Goal: Task Accomplishment & Management: Manage account settings

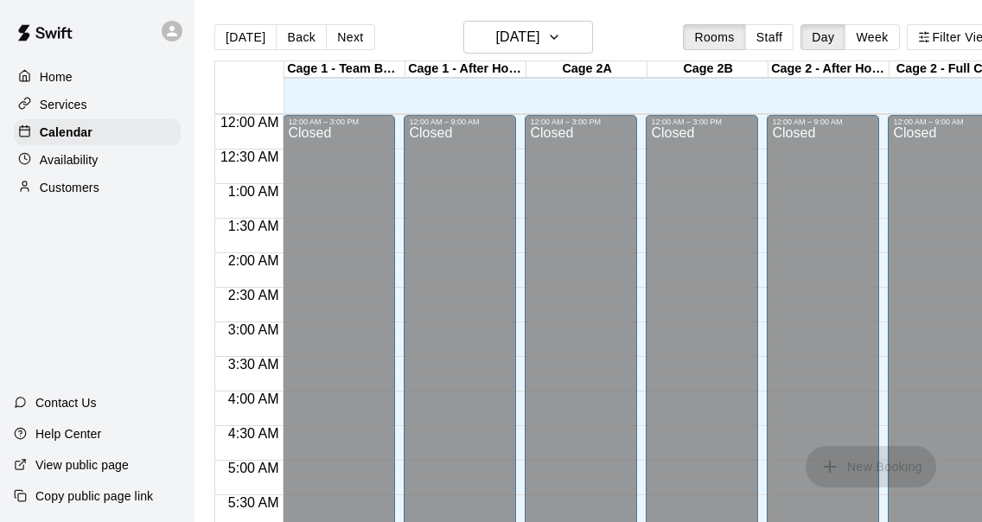
scroll to position [1030, 0]
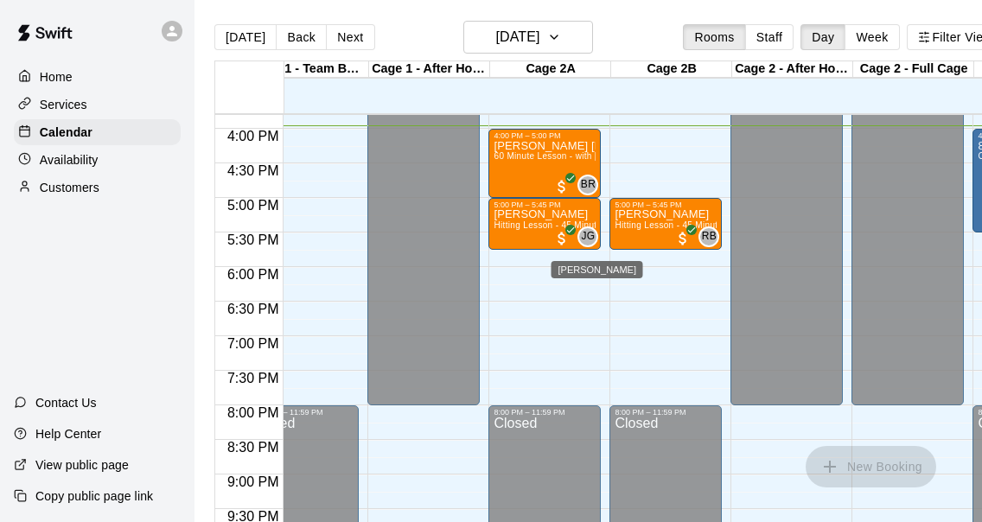
scroll to position [1090, 36]
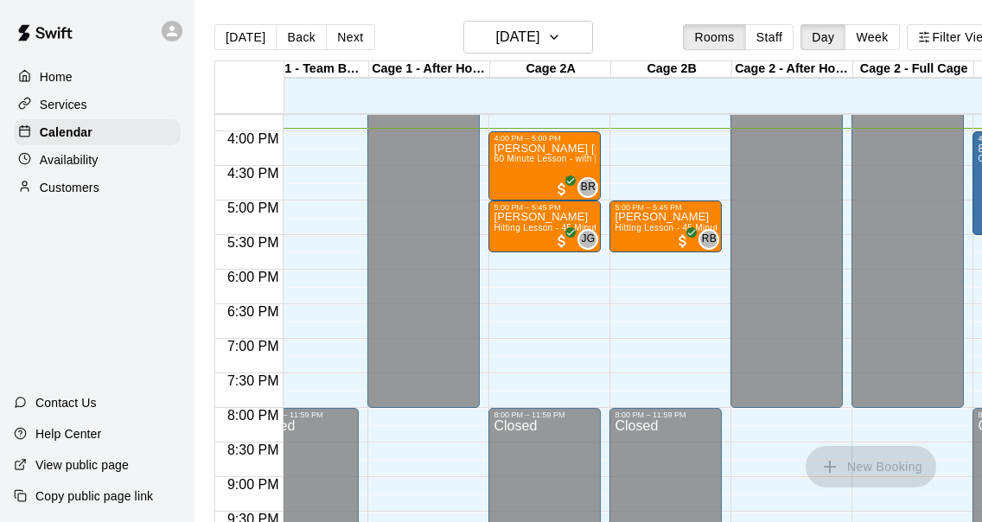
click at [534, 217] on p "[PERSON_NAME]" at bounding box center [544, 217] width 102 height 0
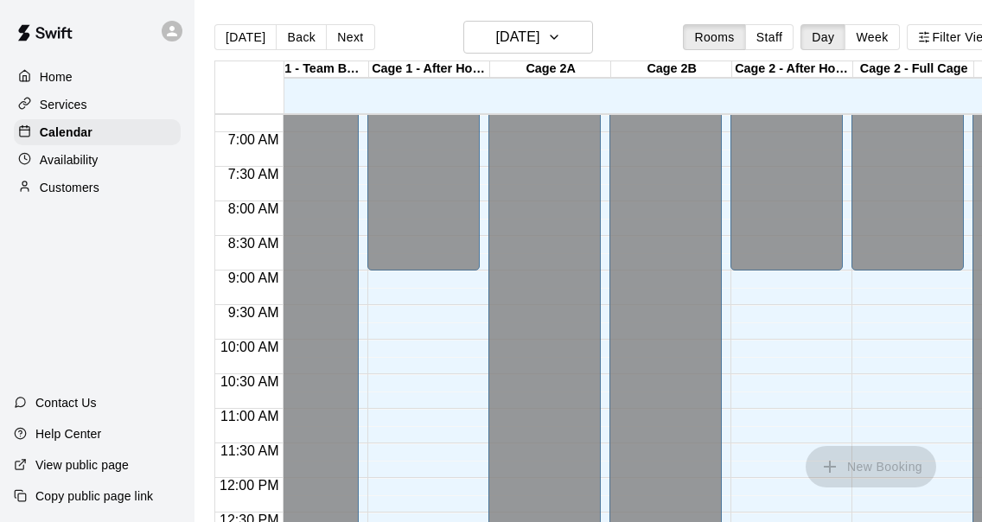
scroll to position [604, 36]
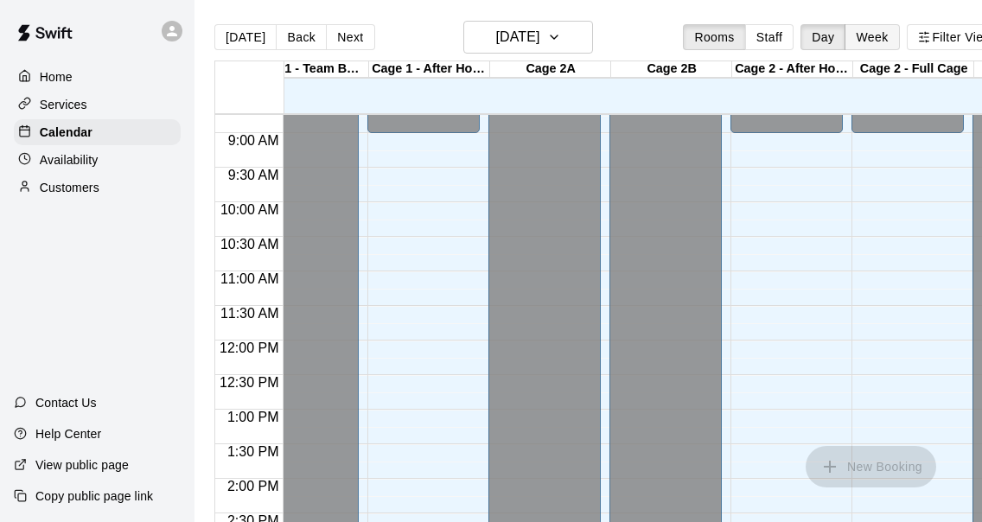
click at [866, 33] on button "Week" at bounding box center [871, 37] width 54 height 26
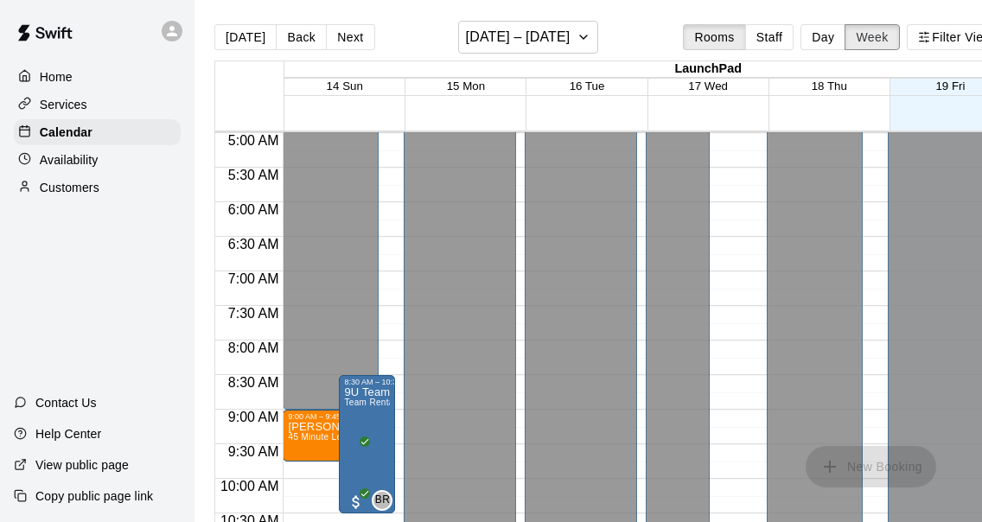
scroll to position [348, 0]
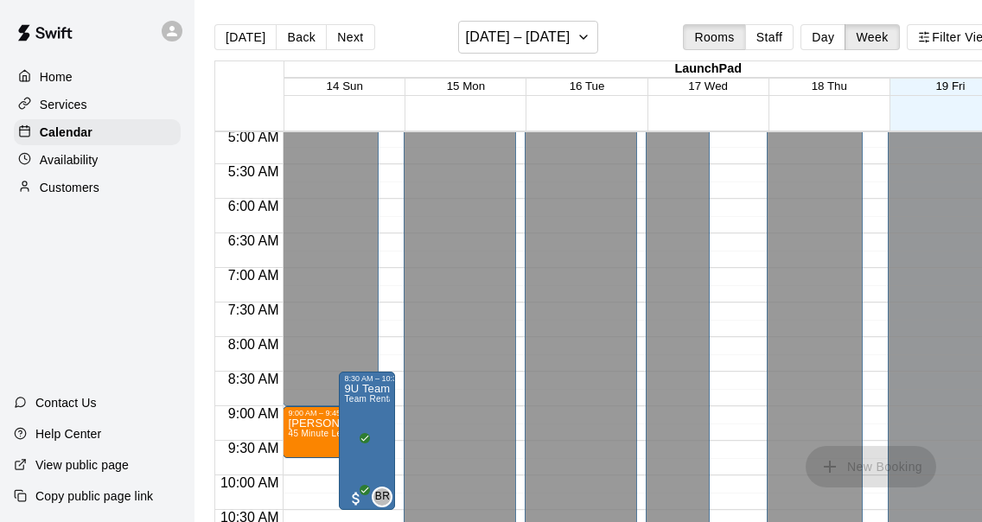
click at [327, 437] on span "45 Minute Lesson with Raf [PERSON_NAME]" at bounding box center [381, 434] width 187 height 10
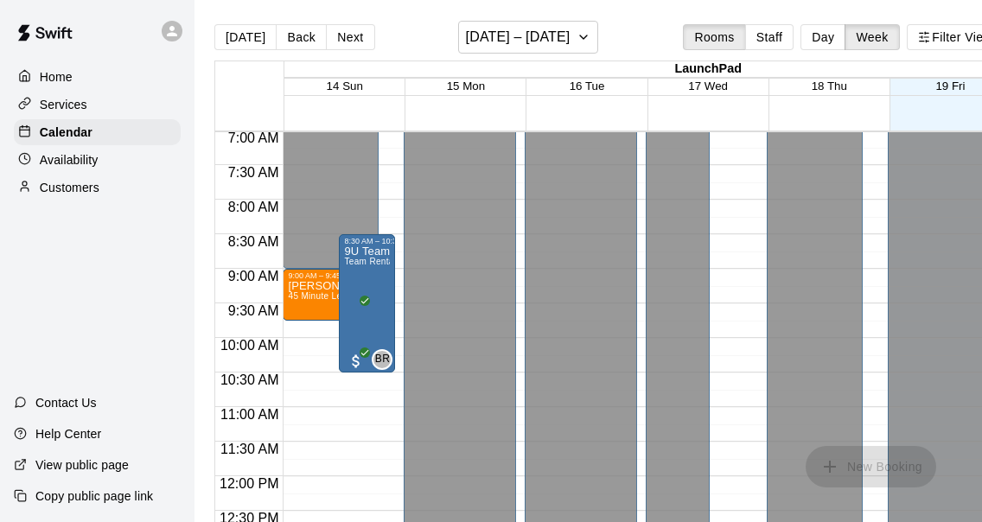
scroll to position [472, 0]
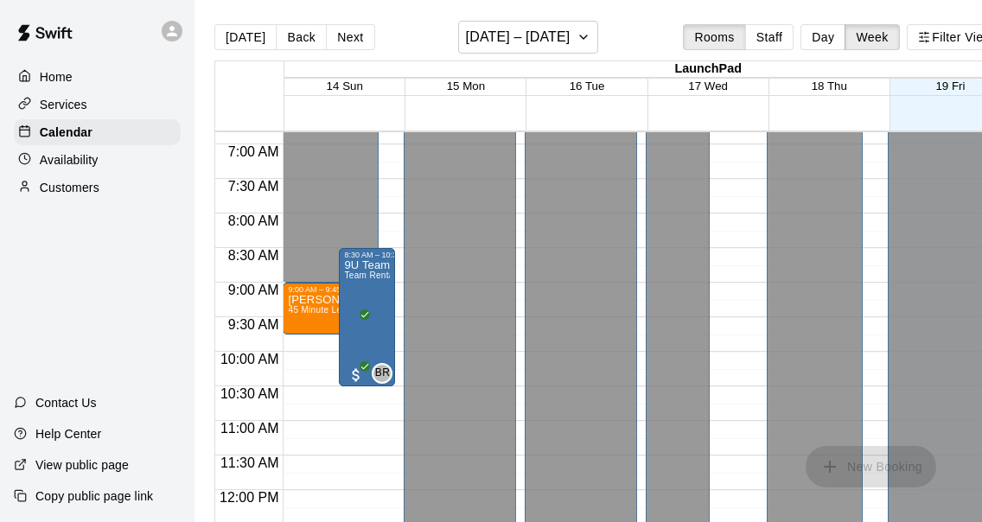
drag, startPoint x: 309, startPoint y: 303, endPoint x: 372, endPoint y: 297, distance: 64.2
click at [309, 300] on p "[PERSON_NAME]" at bounding box center [339, 300] width 102 height 0
click at [920, 35] on icon "button" at bounding box center [924, 37] width 12 height 12
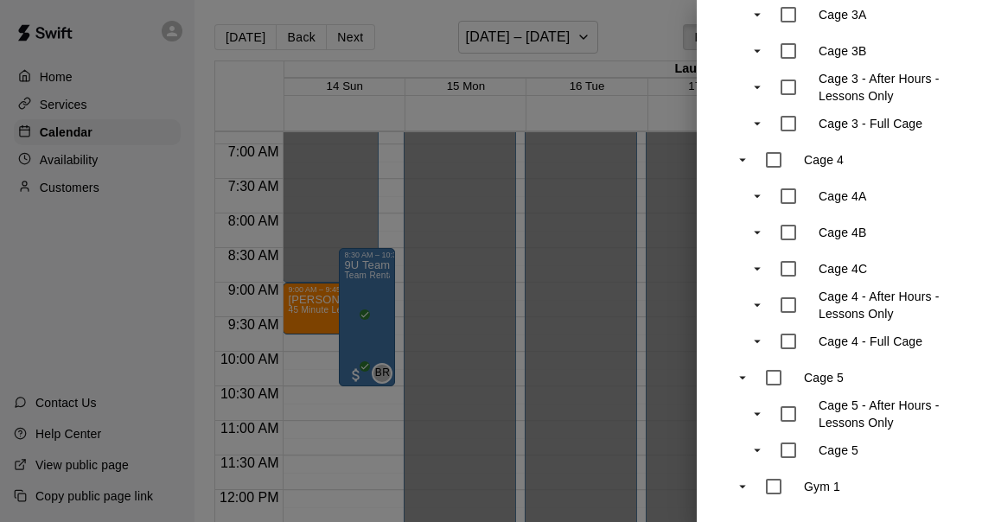
scroll to position [0, 0]
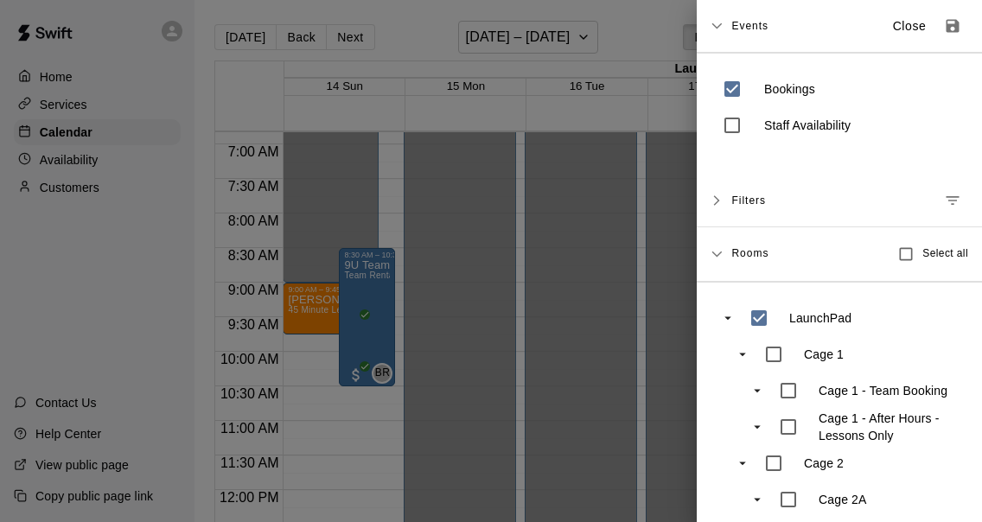
click at [756, 207] on span "Filters" at bounding box center [748, 200] width 35 height 31
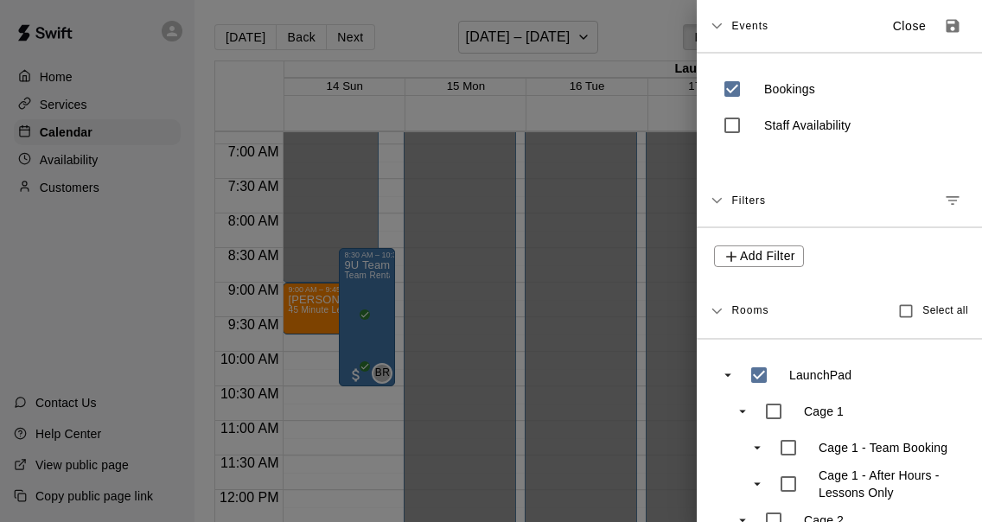
click at [754, 207] on span "Filters" at bounding box center [748, 200] width 35 height 31
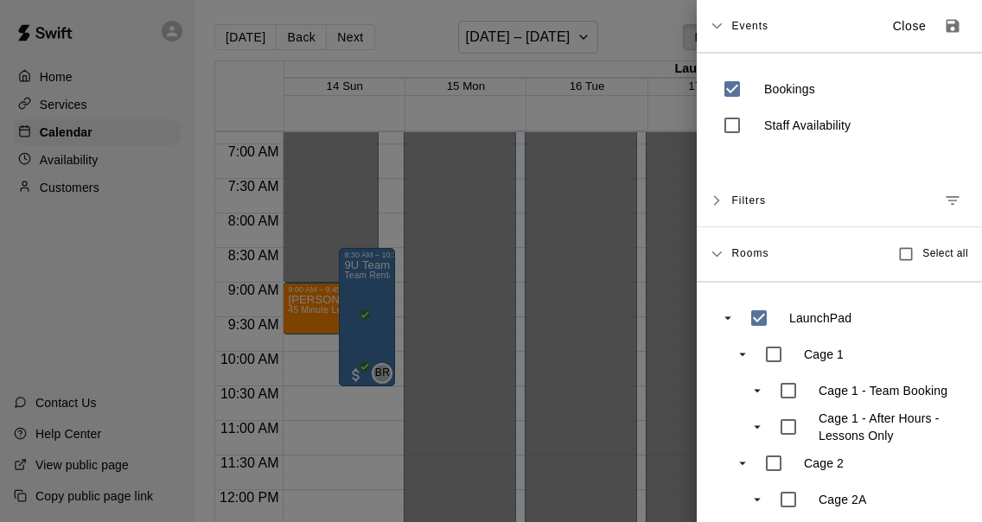
click at [745, 258] on span "Rooms" at bounding box center [749, 252] width 37 height 14
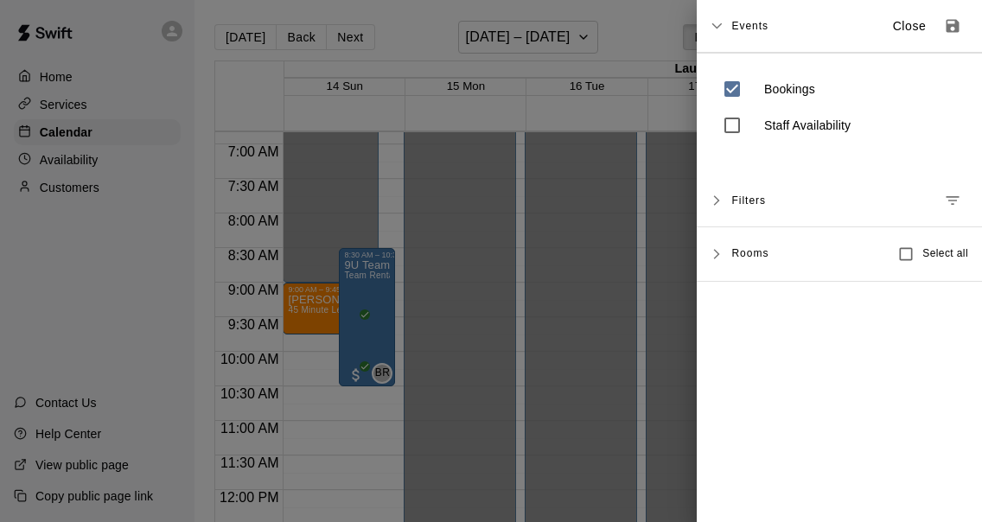
click at [746, 254] on span "Rooms" at bounding box center [749, 252] width 37 height 14
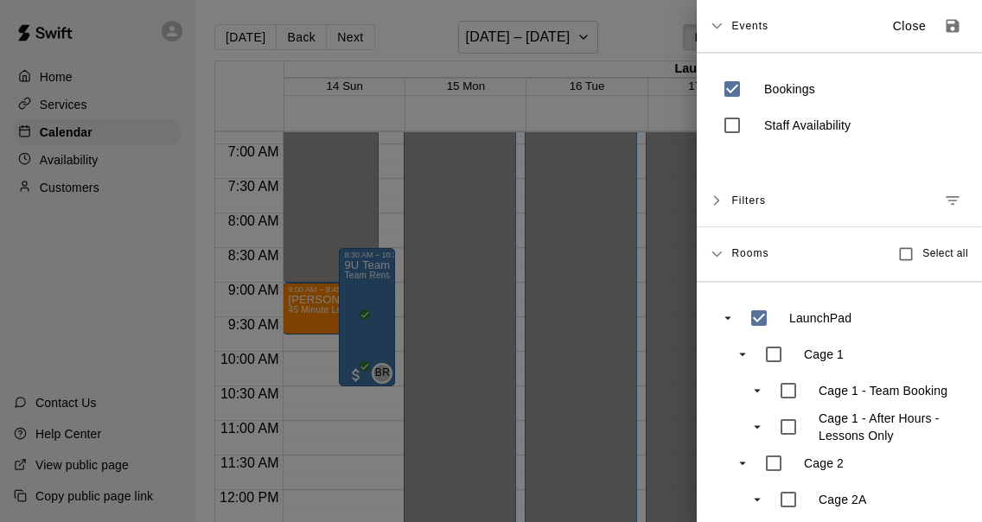
click at [780, 128] on p "Staff Availability" at bounding box center [807, 125] width 86 height 17
click at [663, 138] on div at bounding box center [491, 261] width 982 height 522
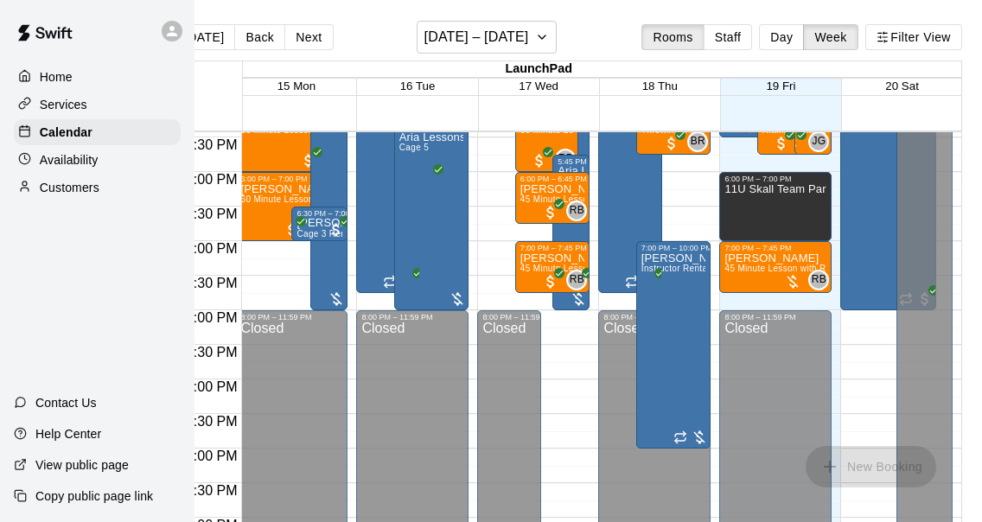
scroll to position [1251, 128]
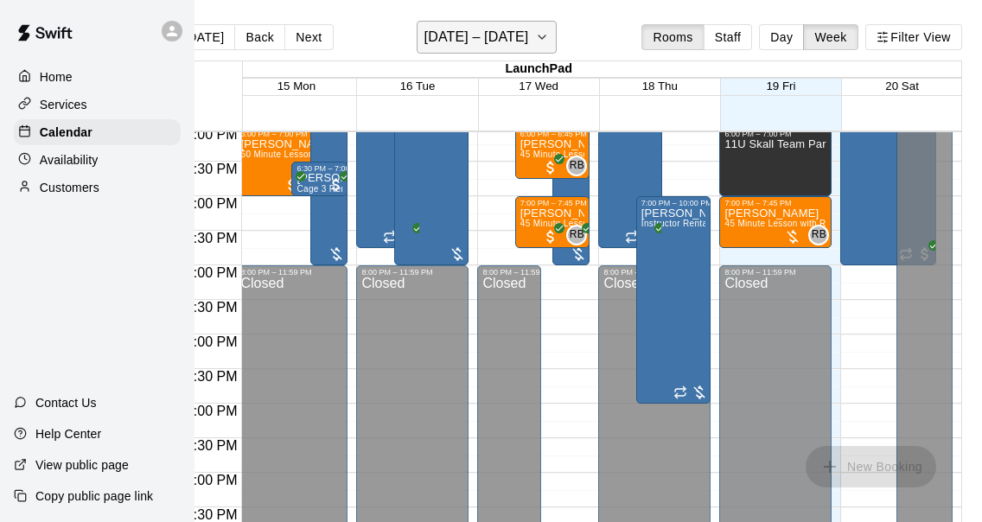
click at [520, 49] on button "[DATE] – [DATE]" at bounding box center [487, 37] width 141 height 33
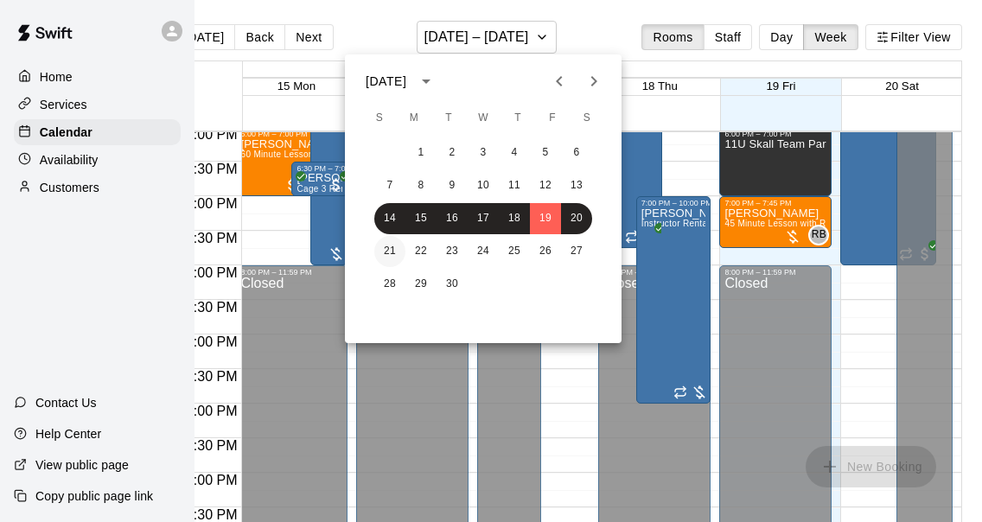
click at [391, 252] on button "21" at bounding box center [389, 251] width 31 height 31
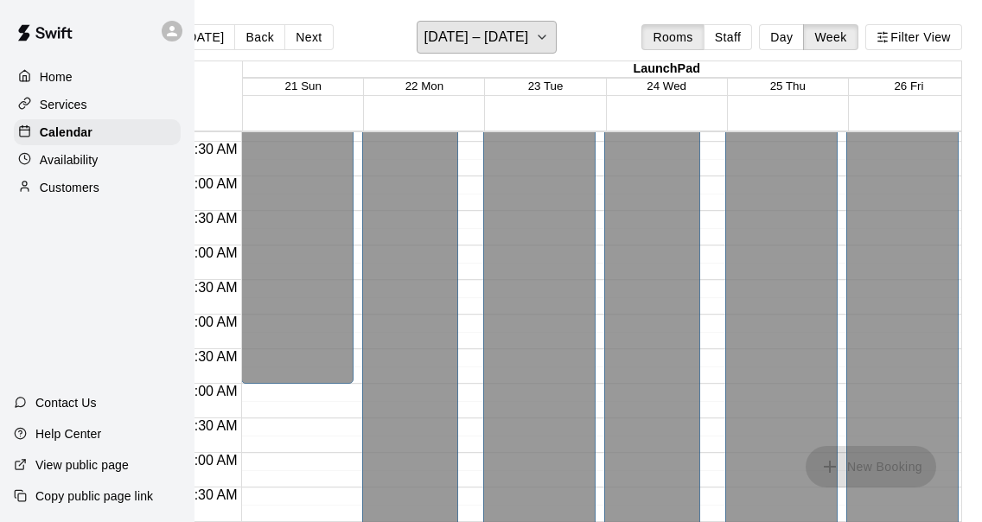
scroll to position [0, 0]
